Goal: Information Seeking & Learning: Learn about a topic

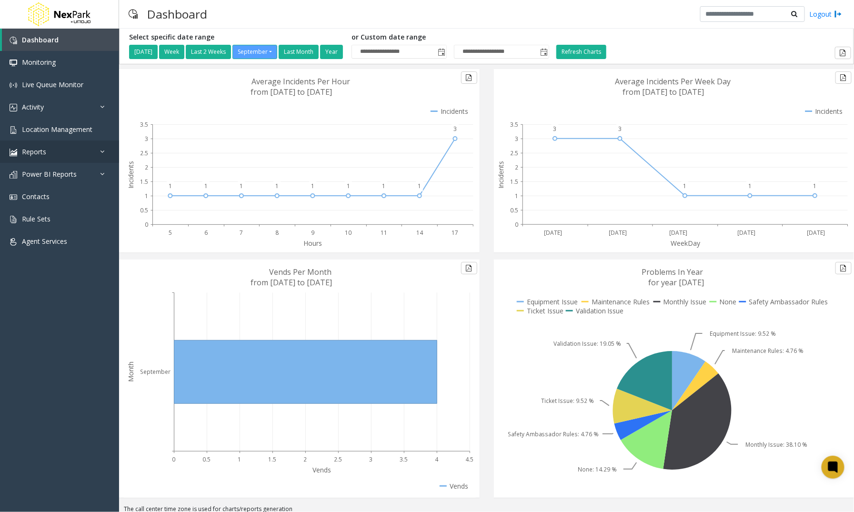
click at [41, 150] on span "Reports" at bounding box center [34, 151] width 24 height 9
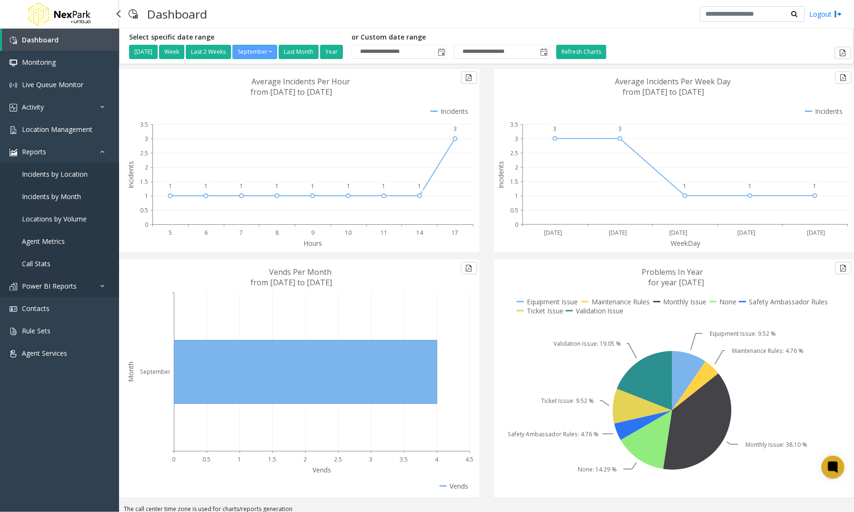
click at [44, 283] on span "Power BI Reports" at bounding box center [49, 285] width 55 height 9
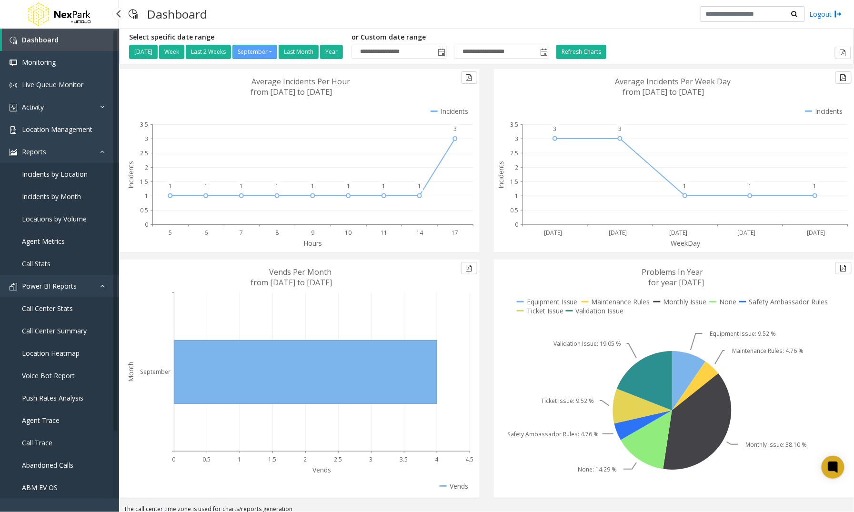
click at [44, 373] on span "Voice Bot Report" at bounding box center [48, 375] width 53 height 9
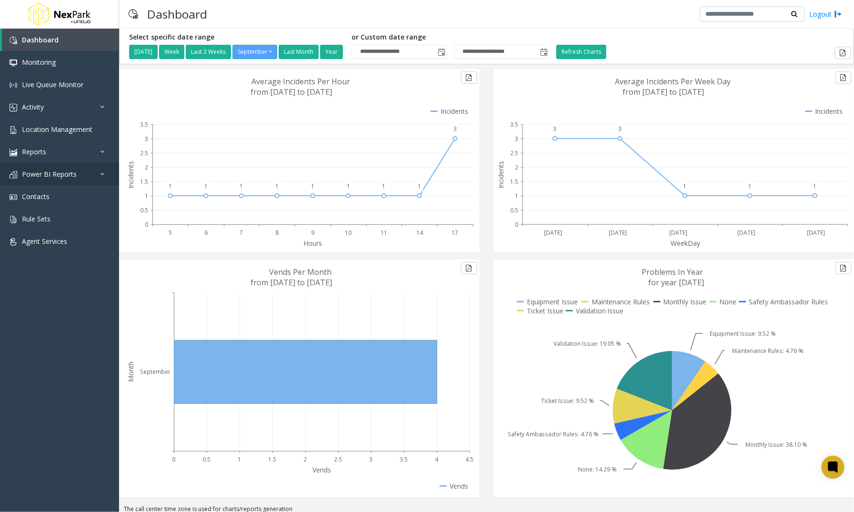
click at [99, 170] on link "Power BI Reports" at bounding box center [59, 174] width 119 height 22
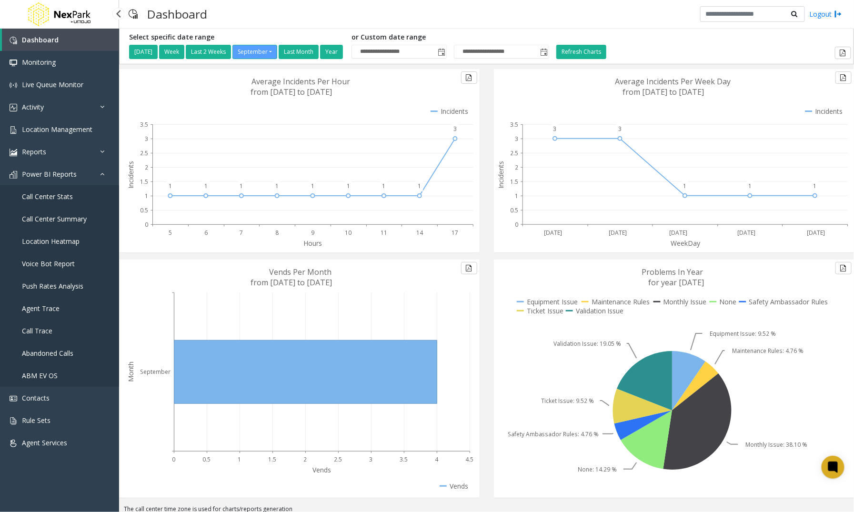
click at [58, 220] on span "Call Center Summary" at bounding box center [54, 218] width 65 height 9
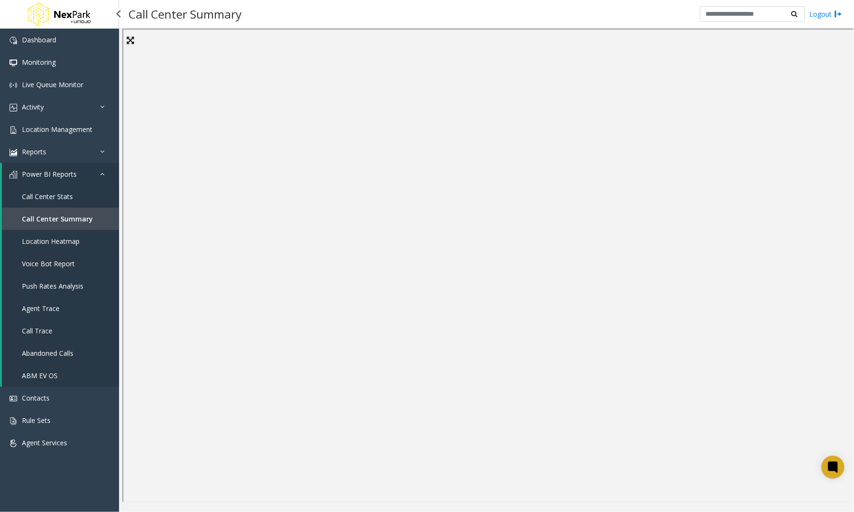
click at [66, 242] on span "Location Heatmap" at bounding box center [51, 241] width 58 height 9
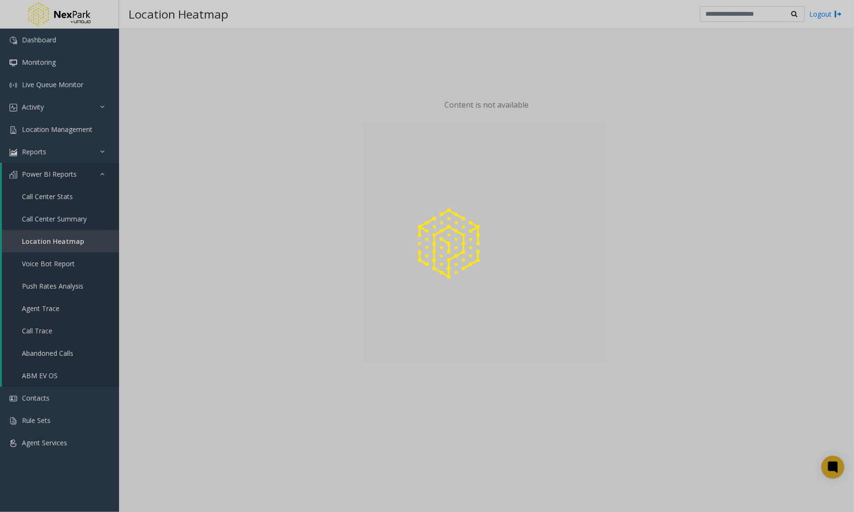
click at [72, 217] on div at bounding box center [427, 256] width 854 height 512
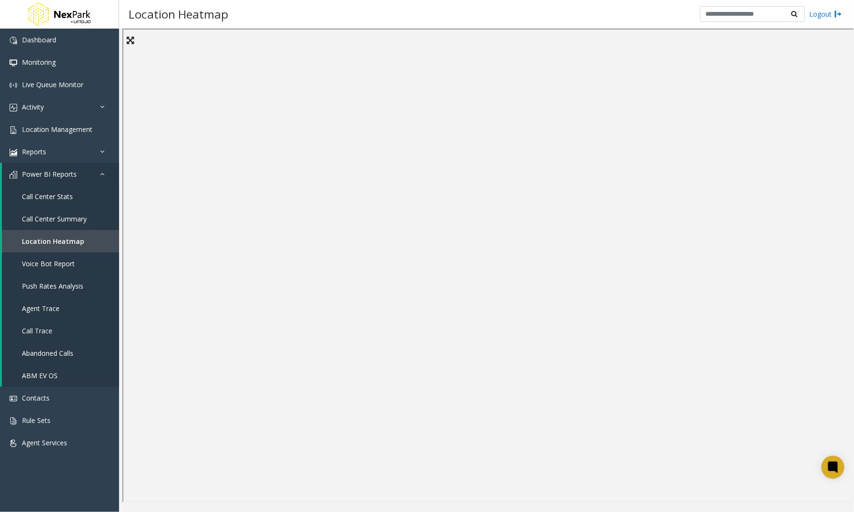
click at [86, 220] on span "Call Center Summary" at bounding box center [54, 218] width 65 height 9
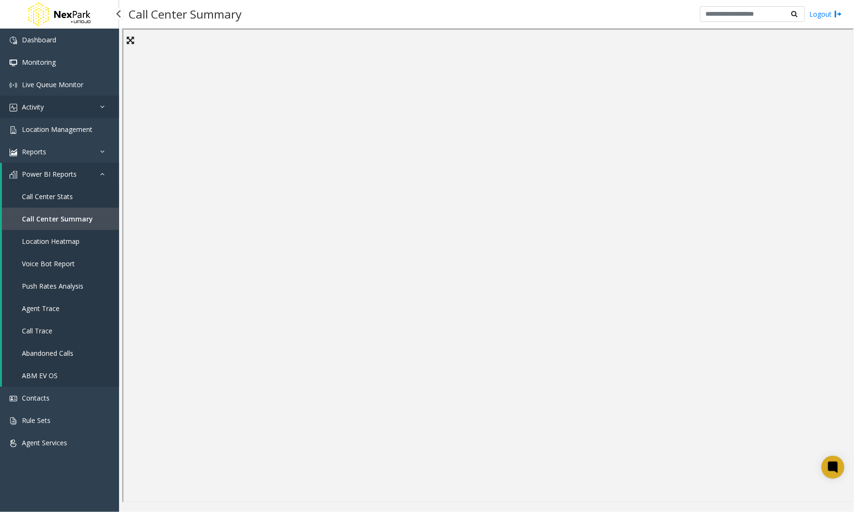
click at [27, 102] on link "Activity" at bounding box center [59, 107] width 119 height 22
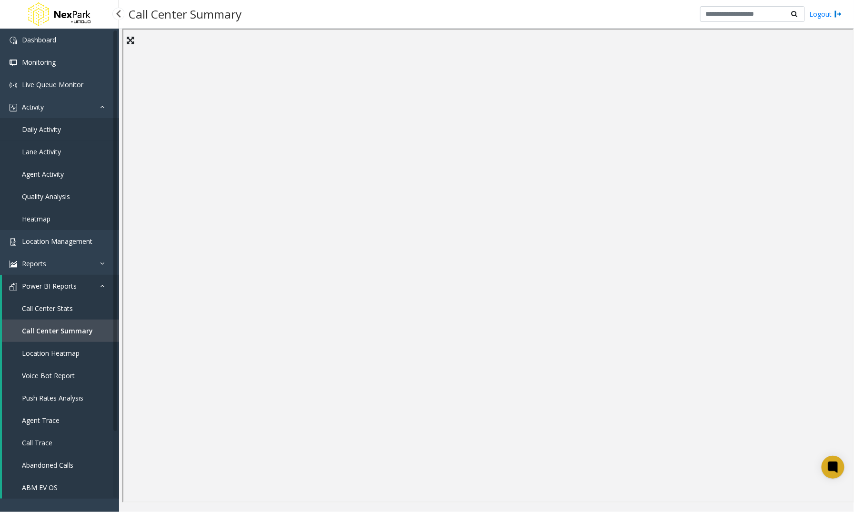
click at [29, 130] on span "Daily Activity" at bounding box center [41, 129] width 39 height 9
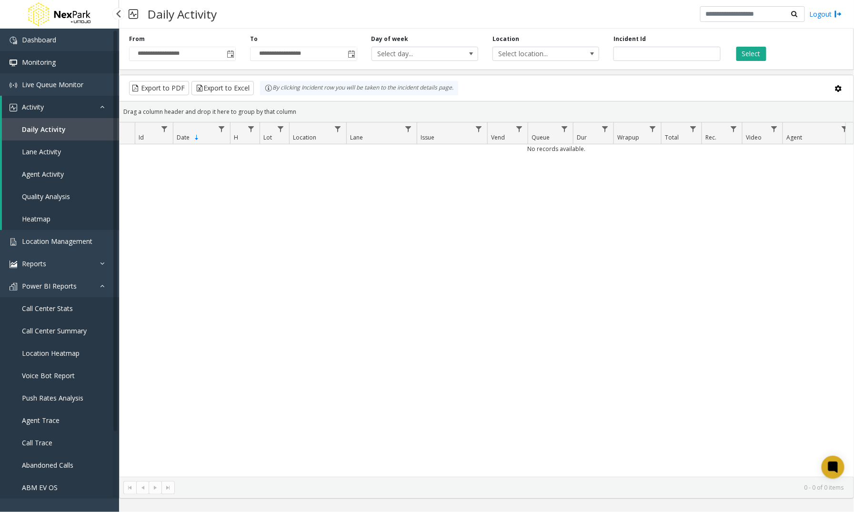
click at [43, 62] on span "Monitoring" at bounding box center [39, 62] width 34 height 9
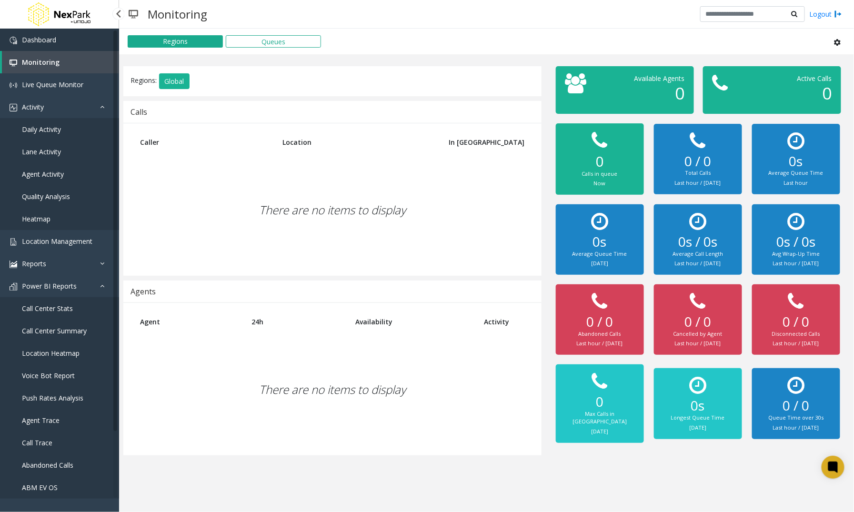
click at [21, 38] on link "Dashboard" at bounding box center [59, 40] width 119 height 22
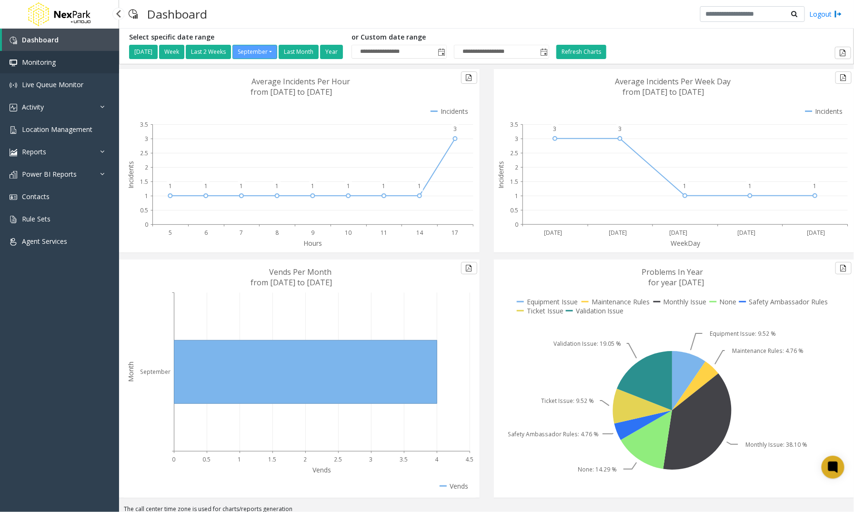
click at [44, 65] on span "Monitoring" at bounding box center [39, 62] width 34 height 9
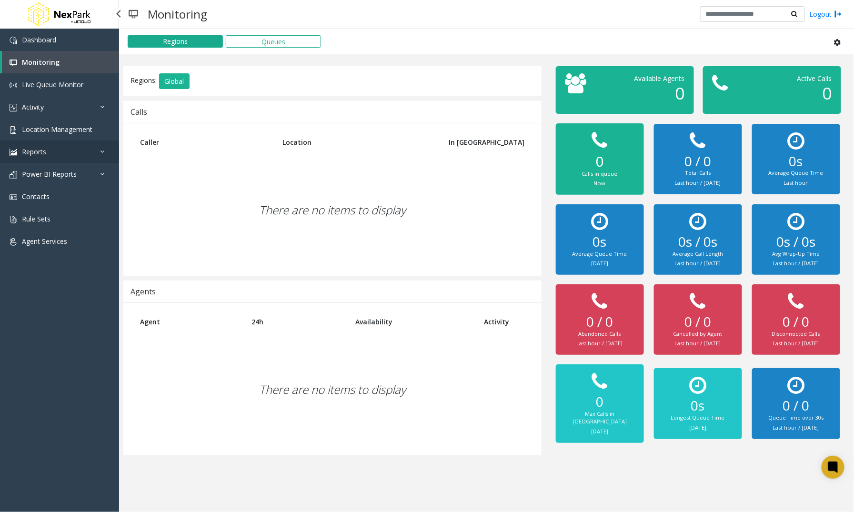
click at [34, 152] on span "Reports" at bounding box center [34, 151] width 24 height 9
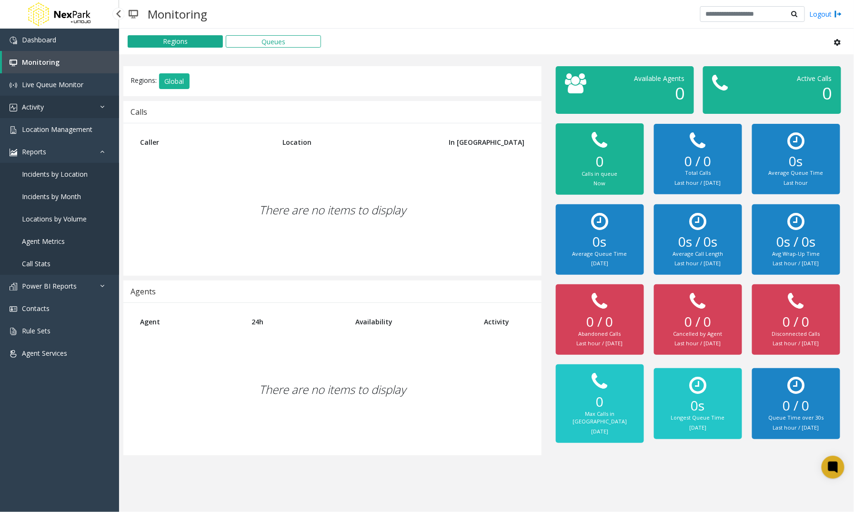
click at [50, 107] on link "Activity" at bounding box center [59, 107] width 119 height 22
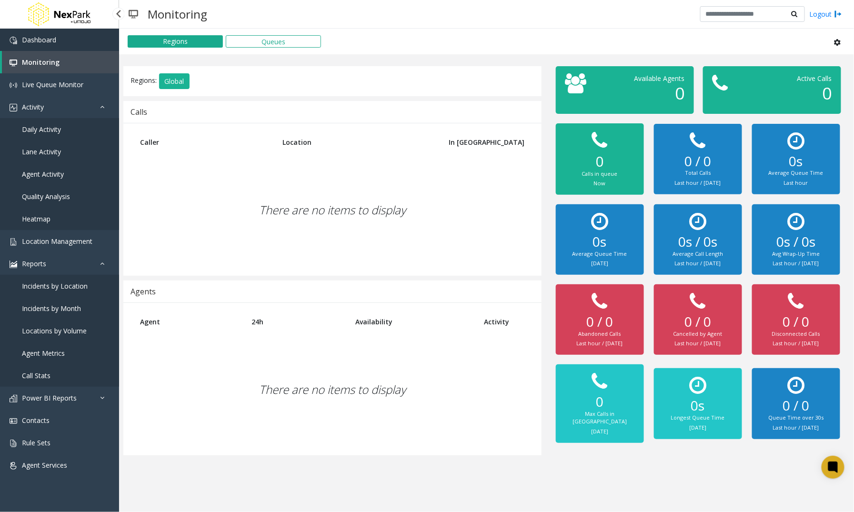
click at [35, 41] on span "Dashboard" at bounding box center [39, 39] width 34 height 9
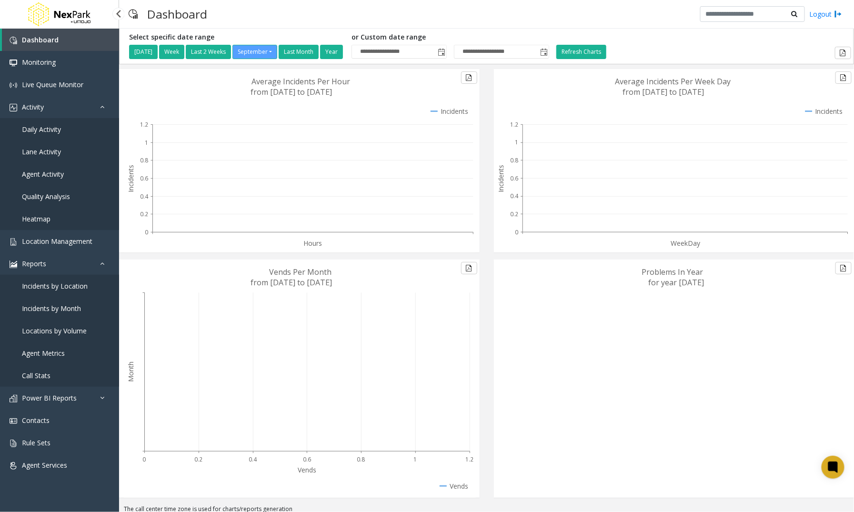
click at [39, 285] on span "Incidents by Location" at bounding box center [55, 285] width 66 height 9
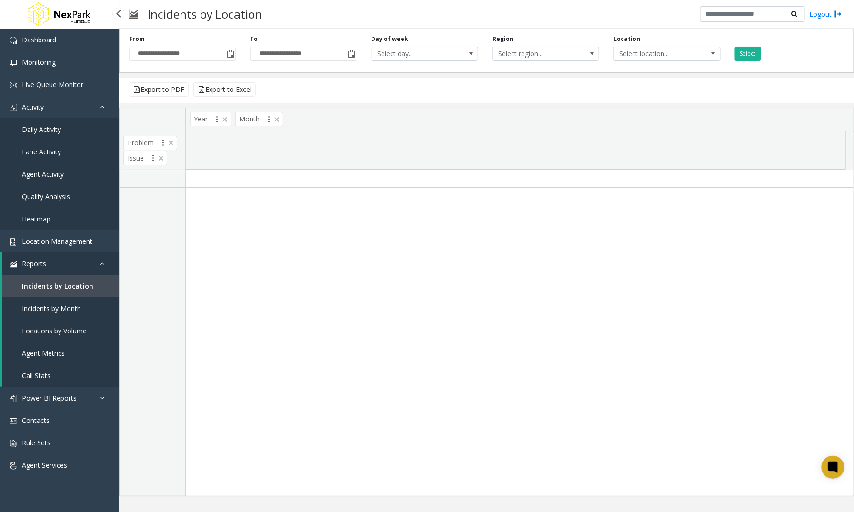
click at [45, 311] on span "Incidents by Month" at bounding box center [51, 308] width 59 height 9
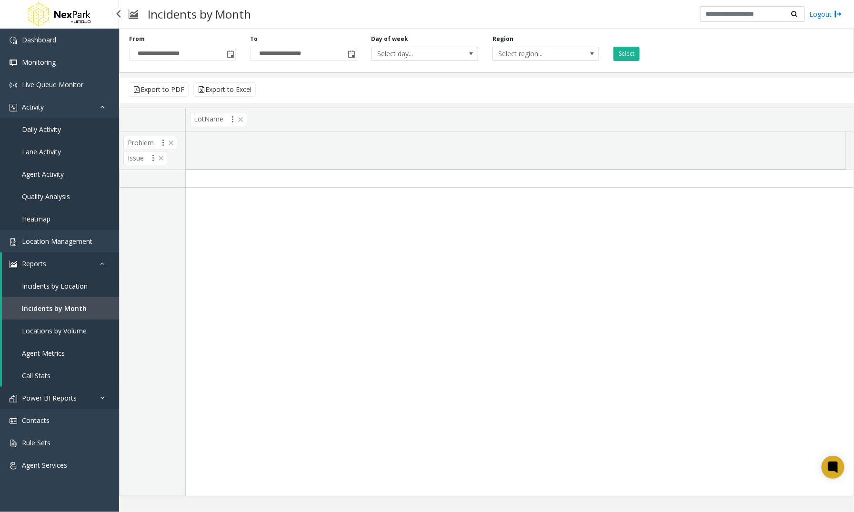
click at [33, 401] on span "Power BI Reports" at bounding box center [49, 397] width 55 height 9
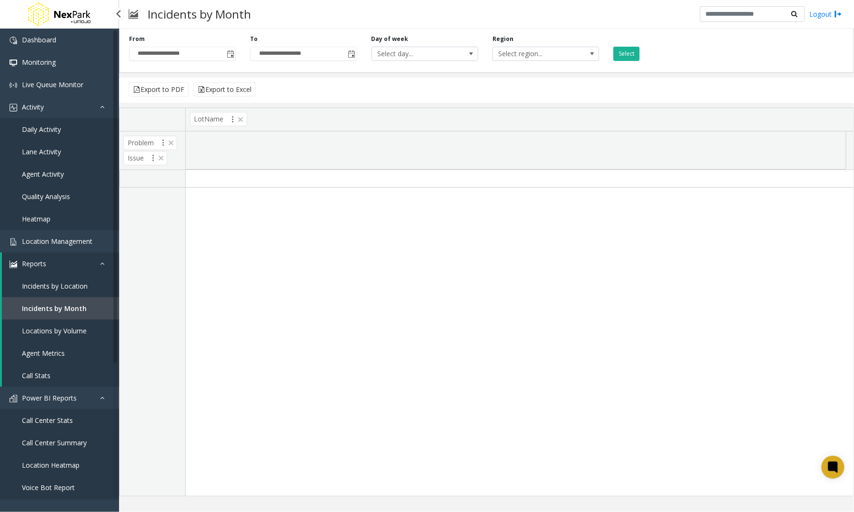
click at [35, 420] on span "Call Center Stats" at bounding box center [47, 420] width 51 height 9
